Goal: Task Accomplishment & Management: Manage account settings

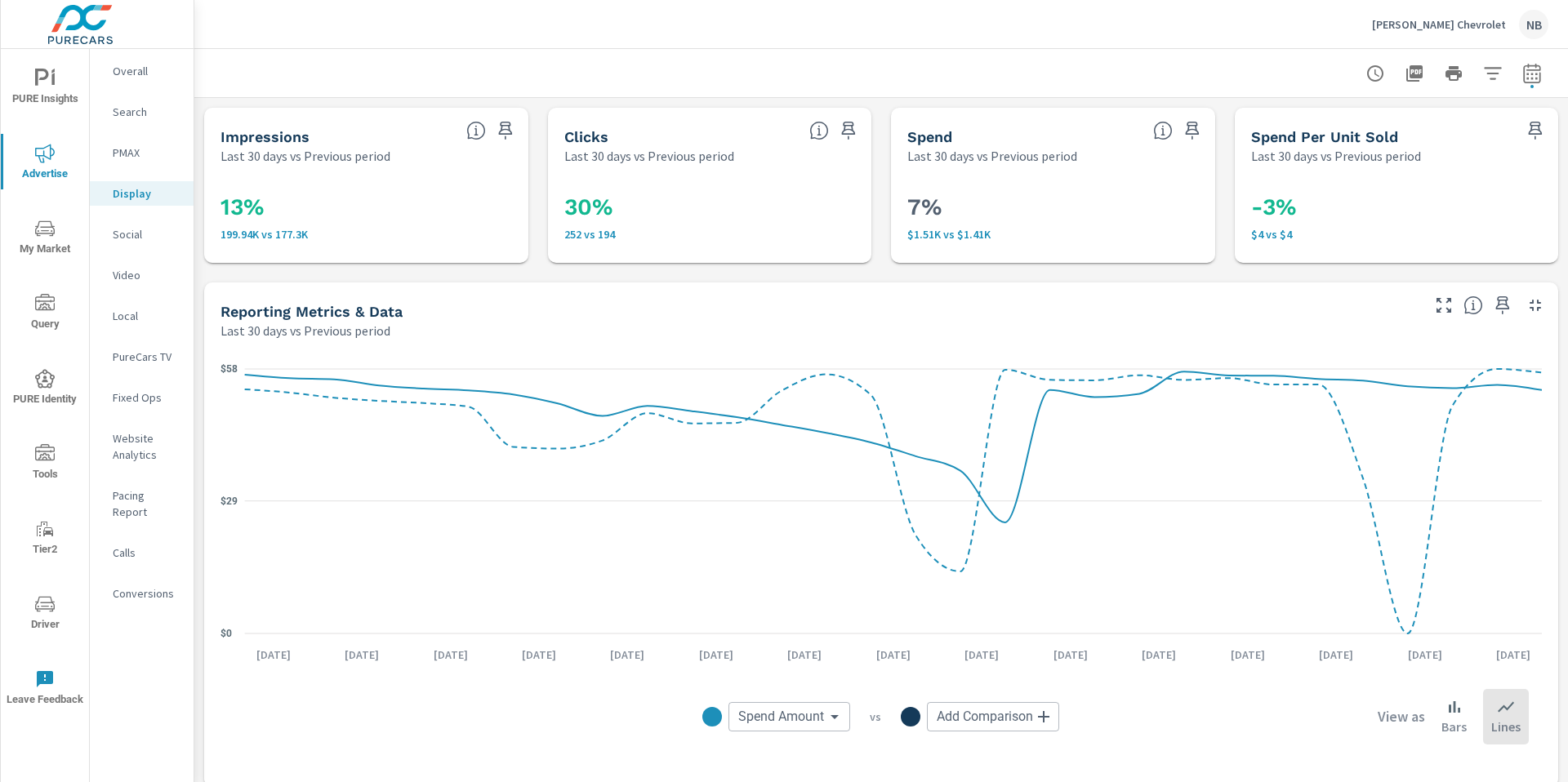
scroll to position [617, 0]
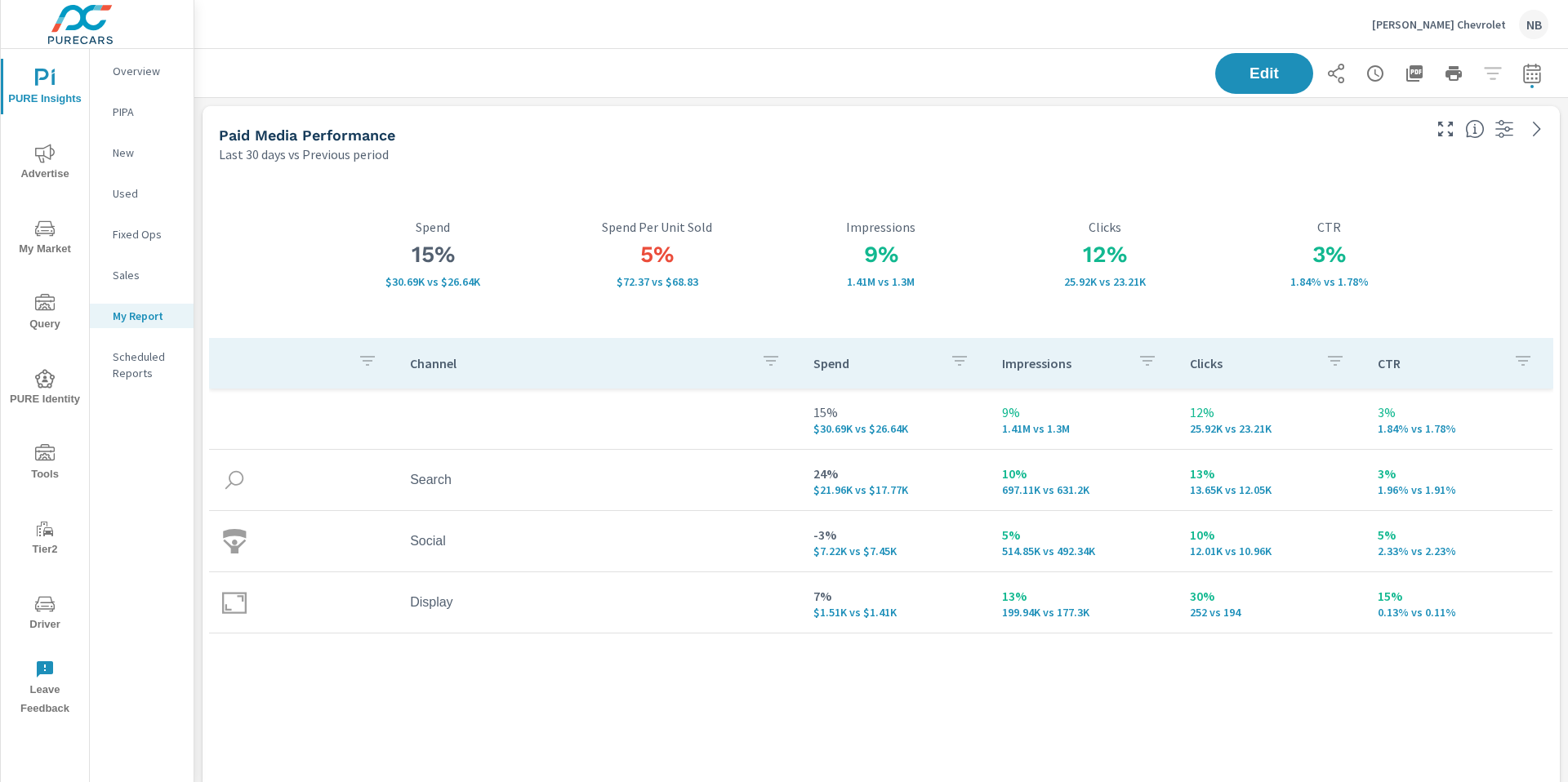
scroll to position [947, 1375]
click at [1433, 23] on p "[PERSON_NAME] Chevrolet" at bounding box center [1439, 24] width 134 height 14
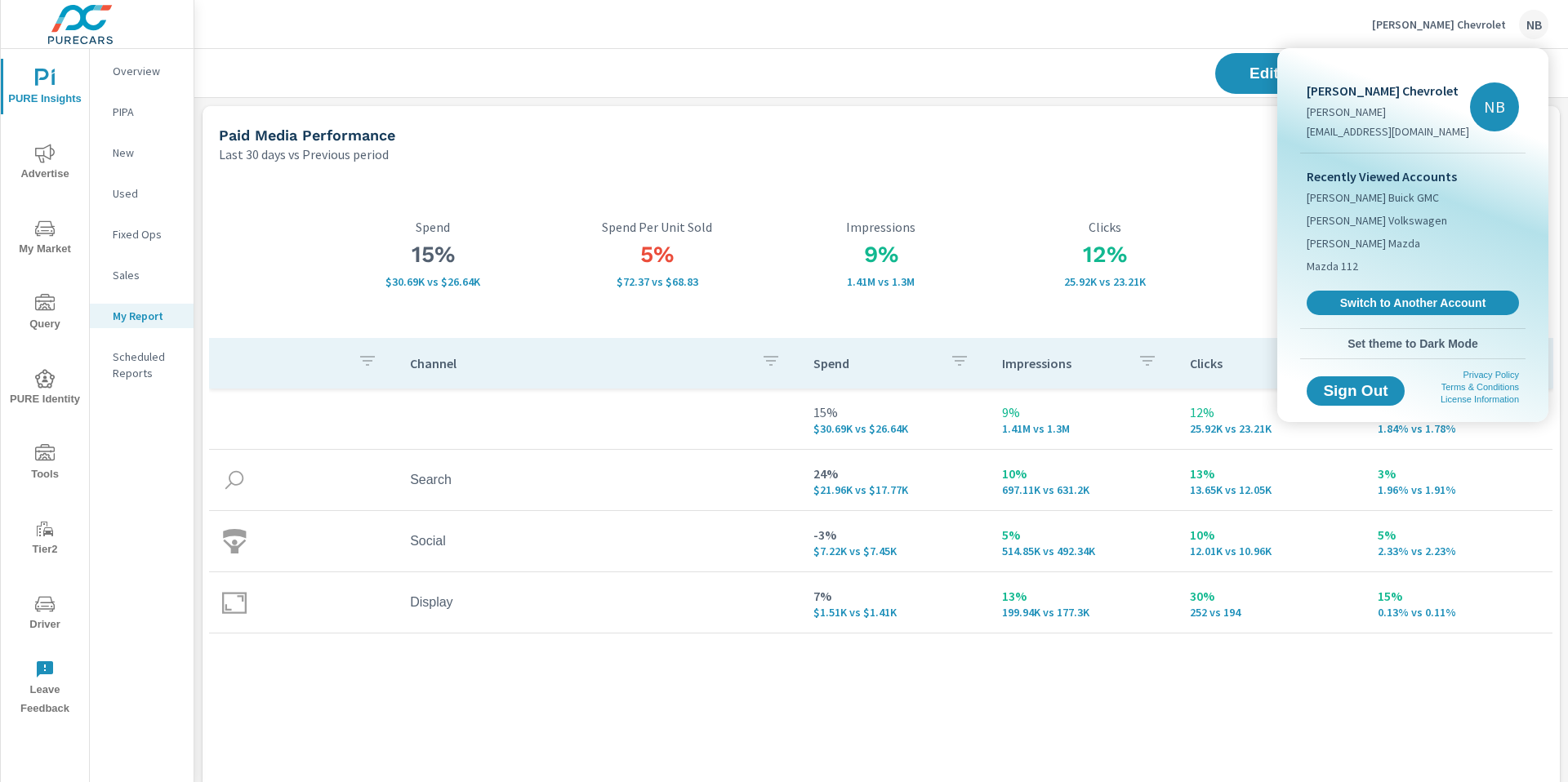
click at [1464, 306] on span "Switch to Another Account" at bounding box center [1413, 302] width 194 height 14
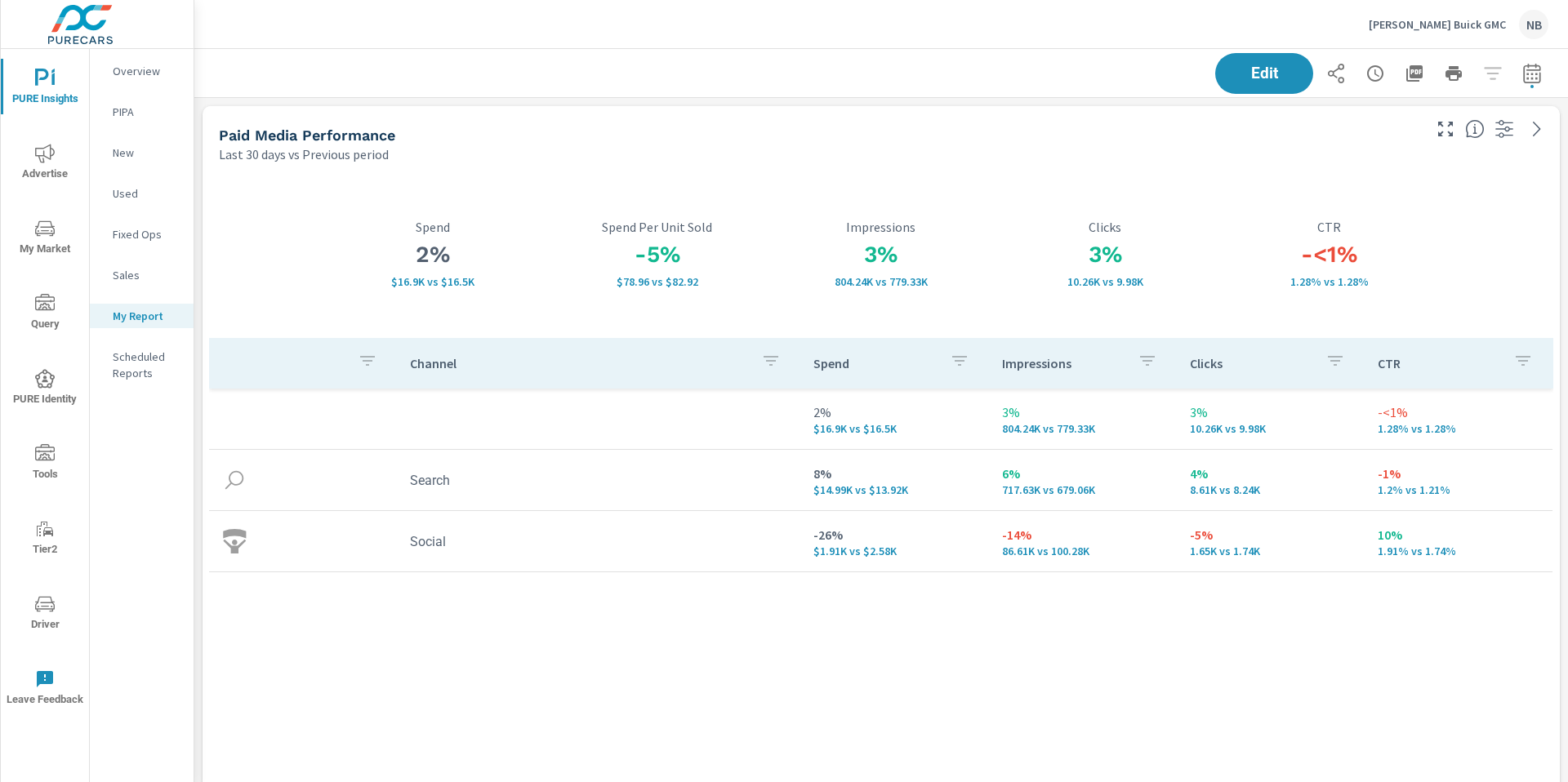
scroll to position [760, 1375]
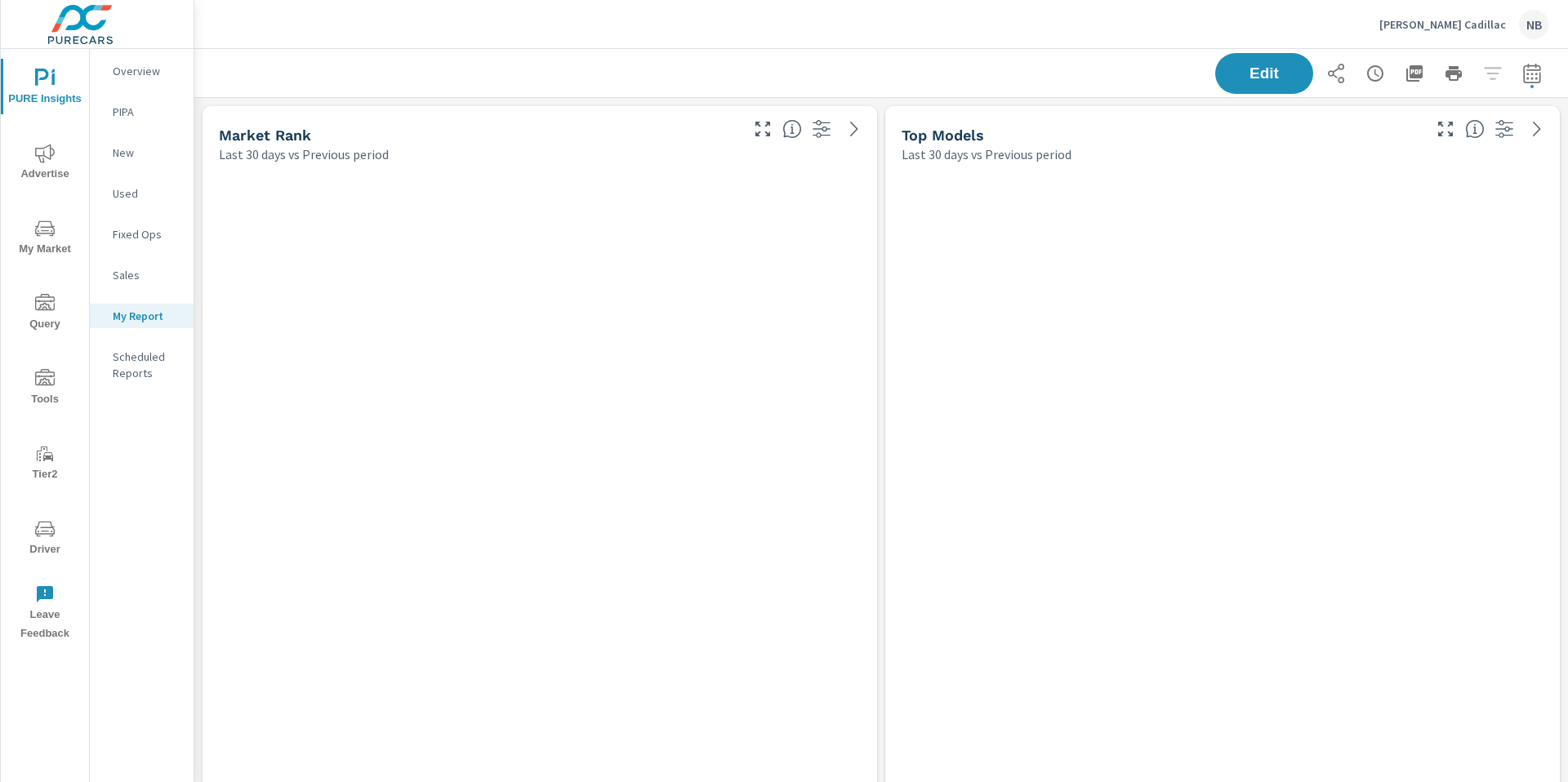
scroll to position [947, 1375]
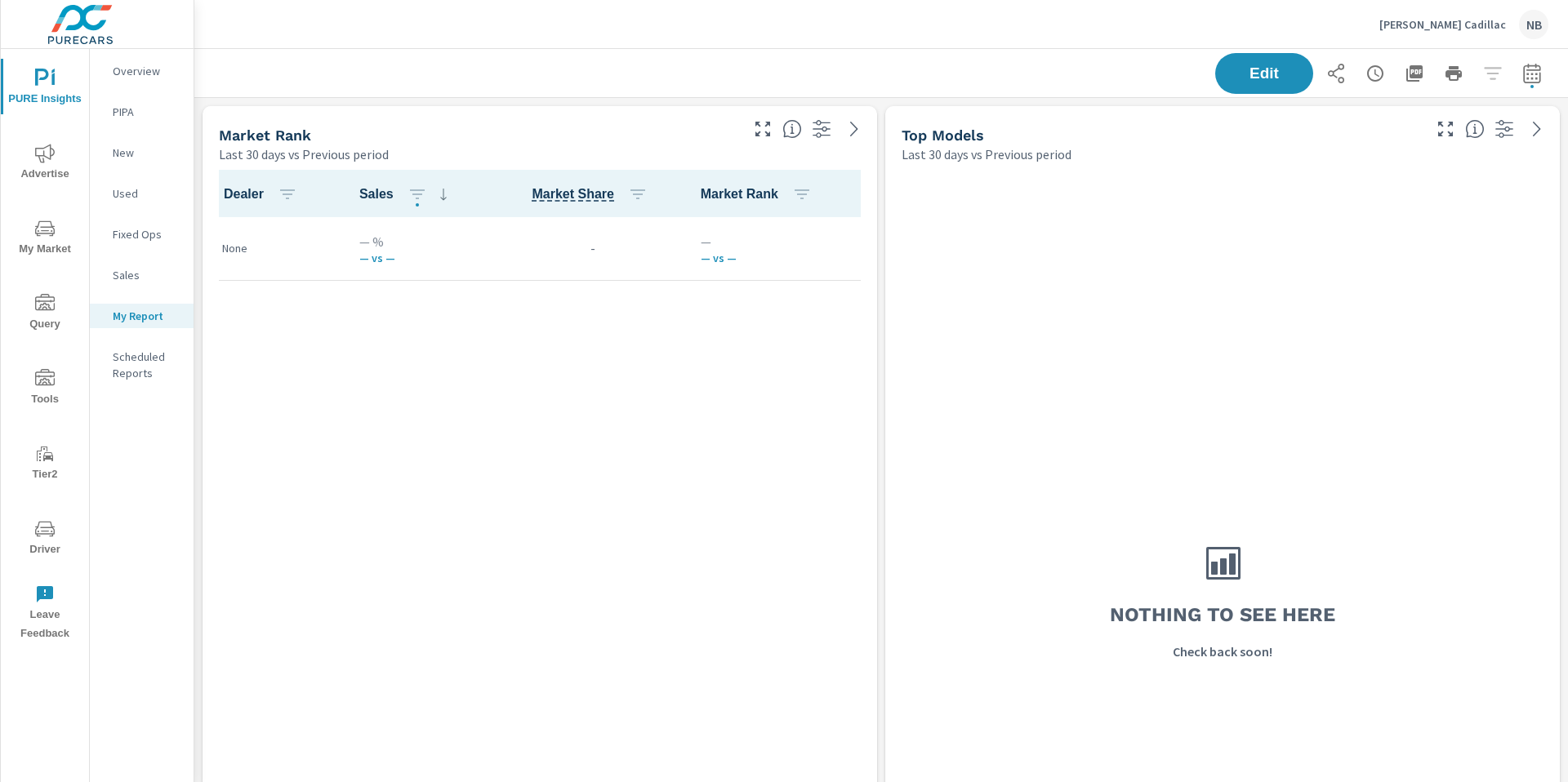
click at [42, 529] on icon "nav menu" at bounding box center [45, 528] width 19 height 19
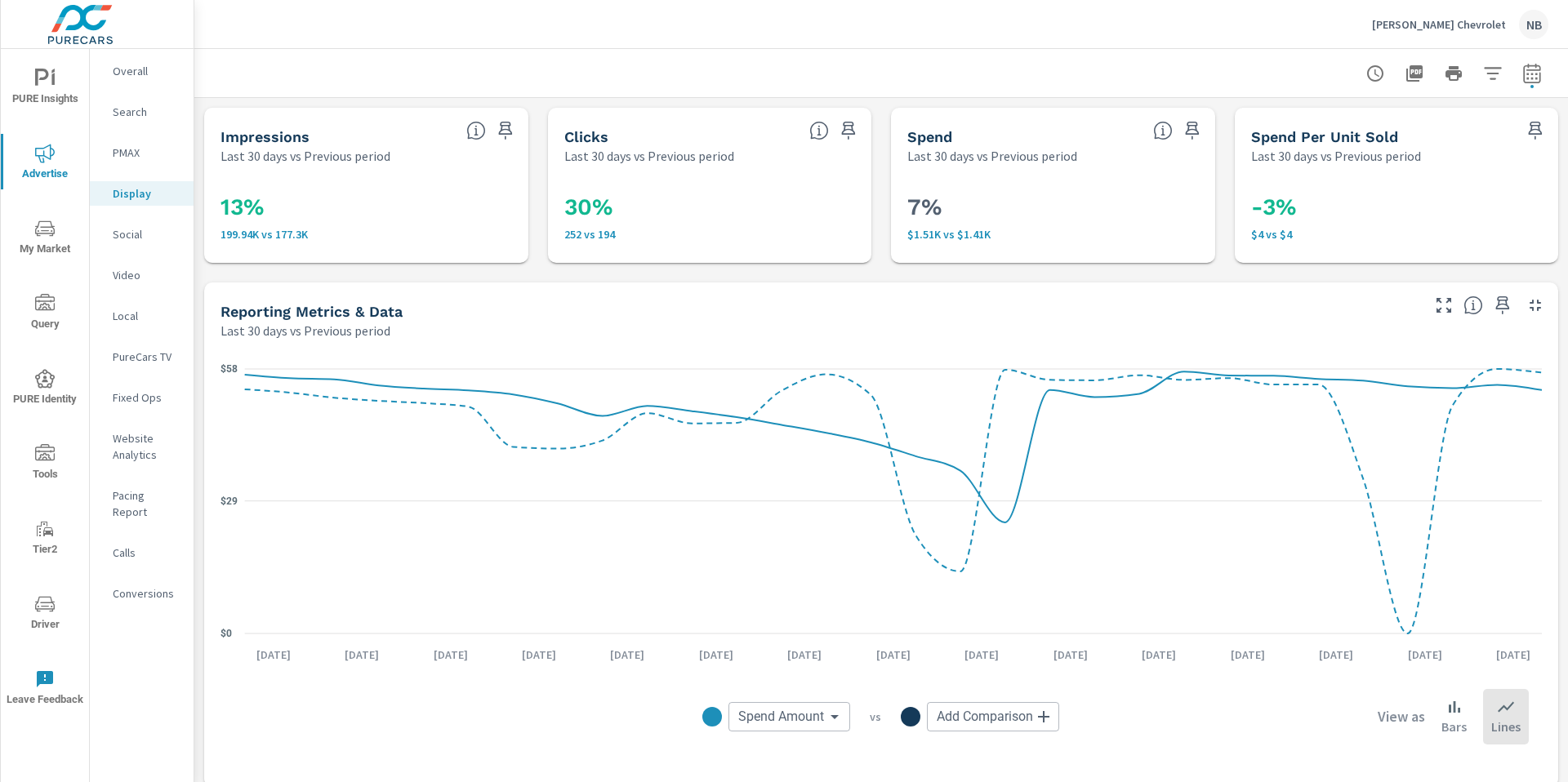
scroll to position [617, 0]
